Goal: Check status

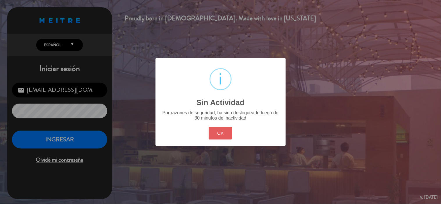
click at [222, 132] on button "OK" at bounding box center [221, 133] width 24 height 13
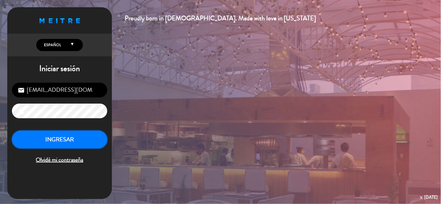
click at [82, 139] on button "INGRESAR" at bounding box center [59, 140] width 95 height 18
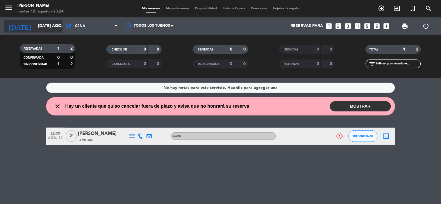
click at [42, 24] on input "[DATE] ago." at bounding box center [62, 26] width 55 height 10
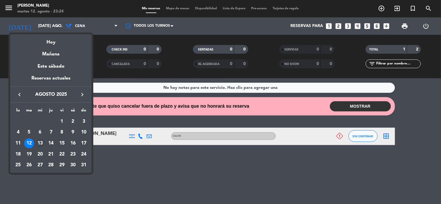
click at [42, 139] on td "13" at bounding box center [40, 143] width 11 height 11
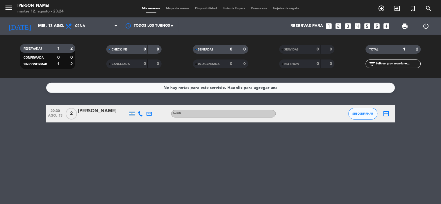
click at [266, 168] on div "No hay notas para este servicio. Haz clic para agregar una 20:30 ago. 13 2 [PER…" at bounding box center [220, 142] width 441 height 126
click at [39, 26] on input "mié. 13 ago." at bounding box center [62, 26] width 55 height 10
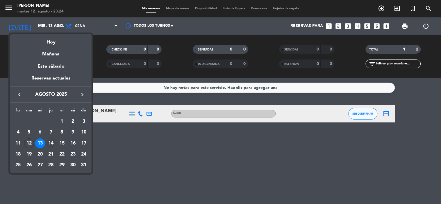
click at [51, 144] on div "14" at bounding box center [51, 144] width 10 height 10
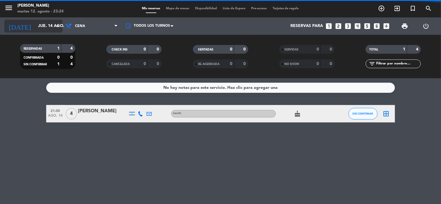
click at [48, 26] on input "jue. 14 ago." at bounding box center [62, 26] width 55 height 10
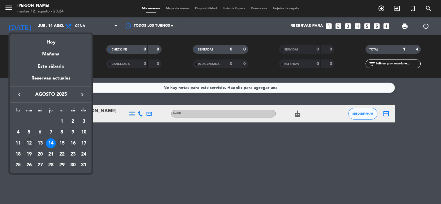
click at [63, 142] on div "15" at bounding box center [62, 144] width 10 height 10
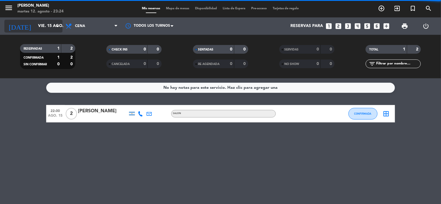
click at [41, 25] on input "vie. 15 ago." at bounding box center [62, 26] width 55 height 10
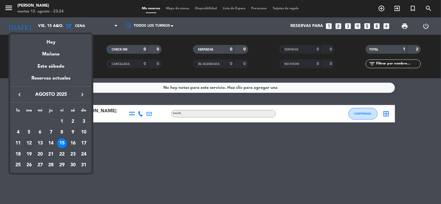
click at [76, 142] on div "16" at bounding box center [73, 144] width 10 height 10
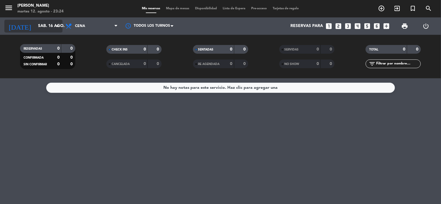
click at [43, 26] on input "sáb. 16 ago." at bounding box center [62, 26] width 55 height 10
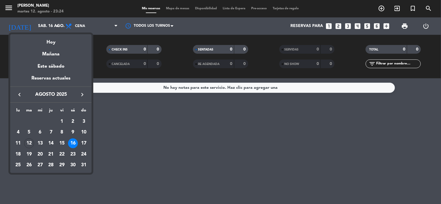
click at [29, 146] on div "12" at bounding box center [29, 144] width 10 height 10
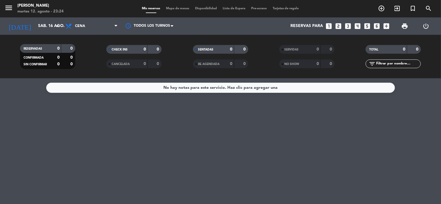
type input "[DATE] ago."
